Goal: Find specific page/section: Find specific page/section

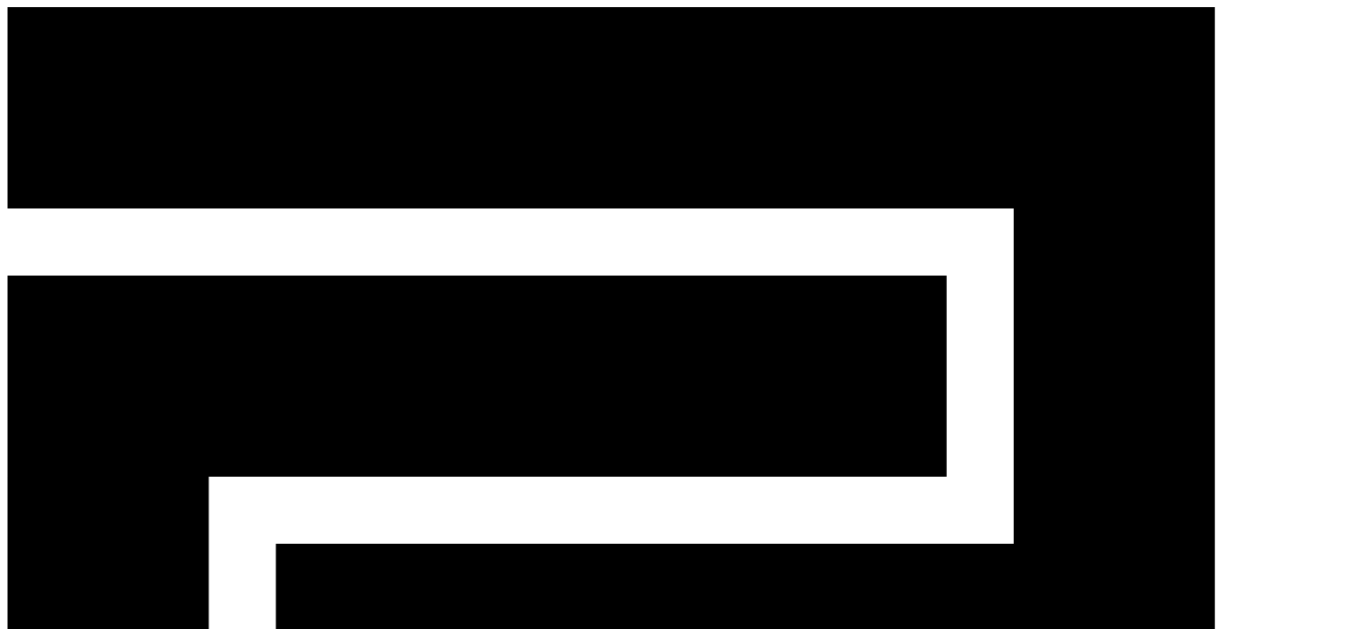
drag, startPoint x: 293, startPoint y: 349, endPoint x: 115, endPoint y: 337, distance: 178.4
copy p "[PERSON_NAME][EMAIL_ADDRESS][DOMAIN_NAME]"
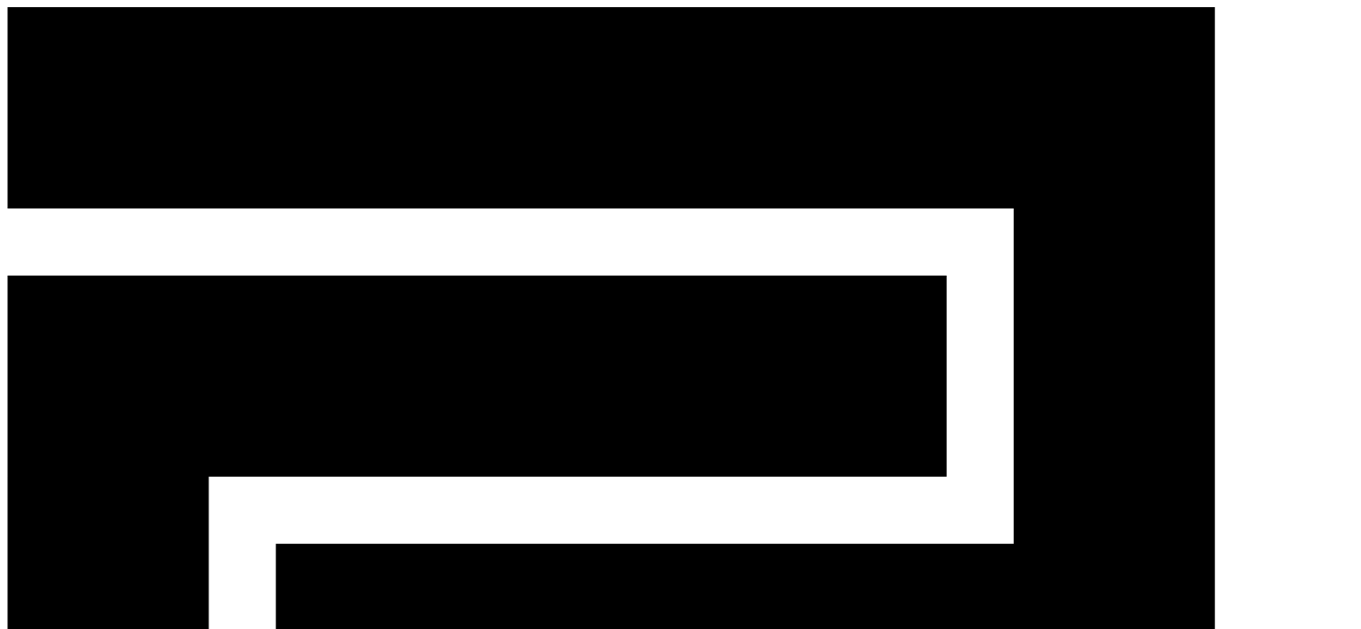
paste input "**********"
type input "**********"
